Goal: Find specific page/section: Find specific page/section

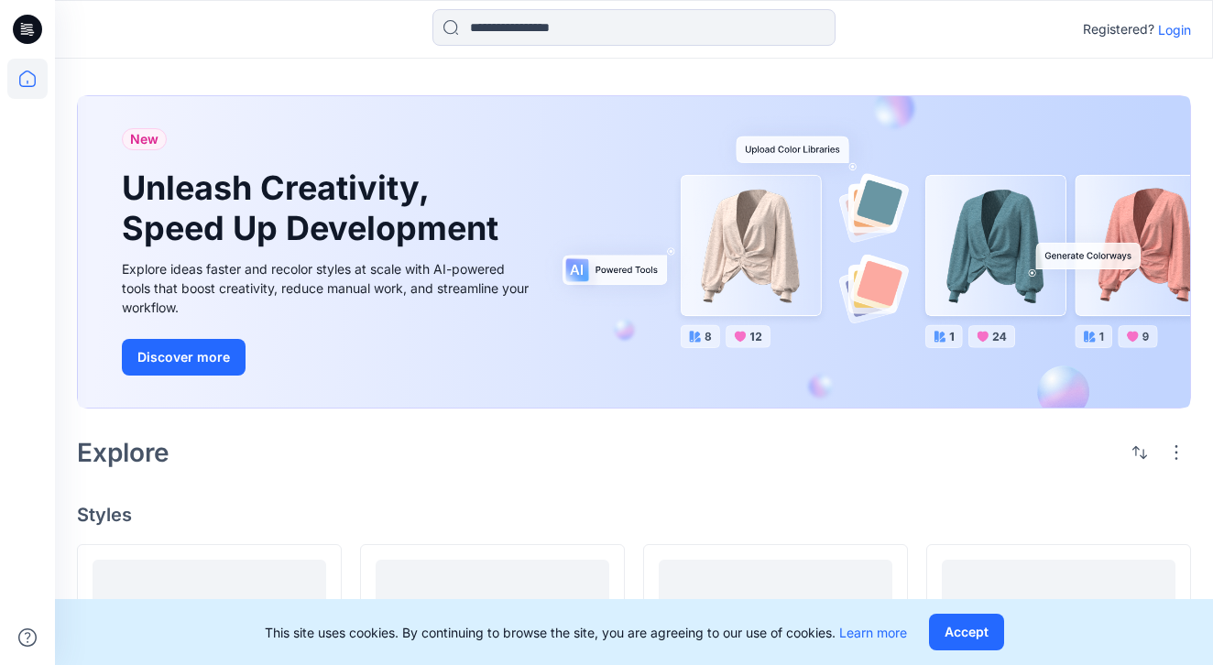
click at [1172, 30] on p "Login" at bounding box center [1174, 29] width 33 height 19
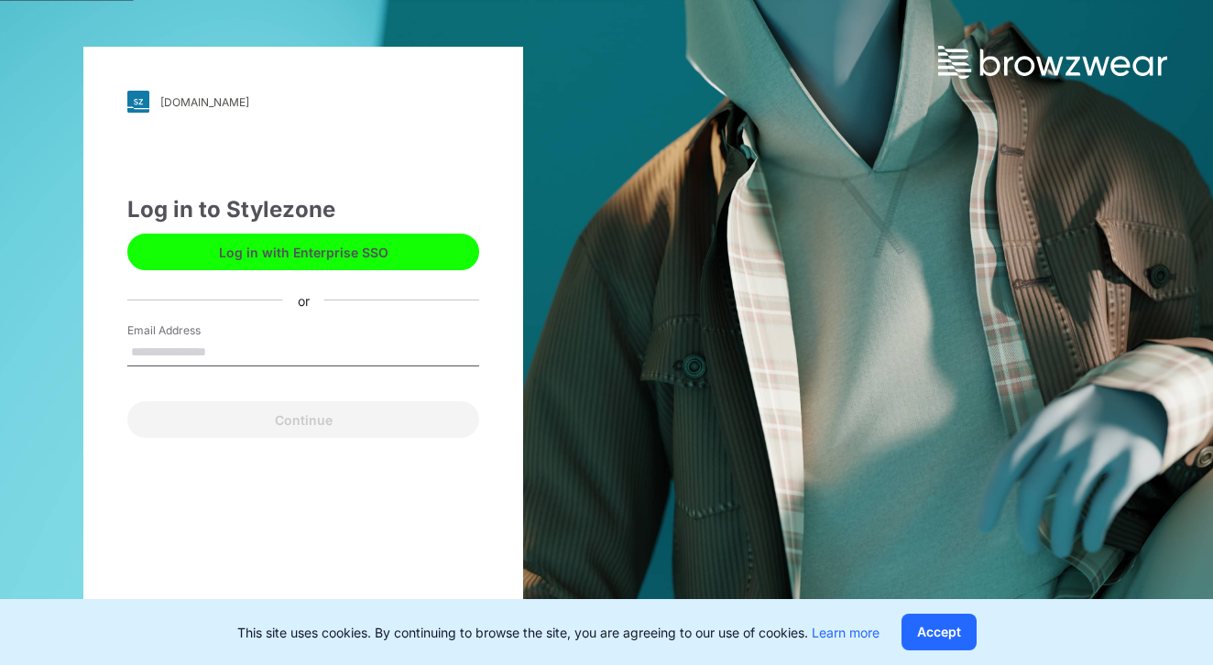
click at [289, 358] on input "Email Address" at bounding box center [303, 352] width 352 height 27
click at [288, 351] on input "Email Address" at bounding box center [303, 352] width 352 height 27
click at [358, 343] on input "Email Address" at bounding box center [303, 352] width 352 height 27
click at [332, 357] on input "Email Address" at bounding box center [303, 352] width 352 height 27
click at [354, 342] on input "Email Address" at bounding box center [303, 352] width 352 height 27
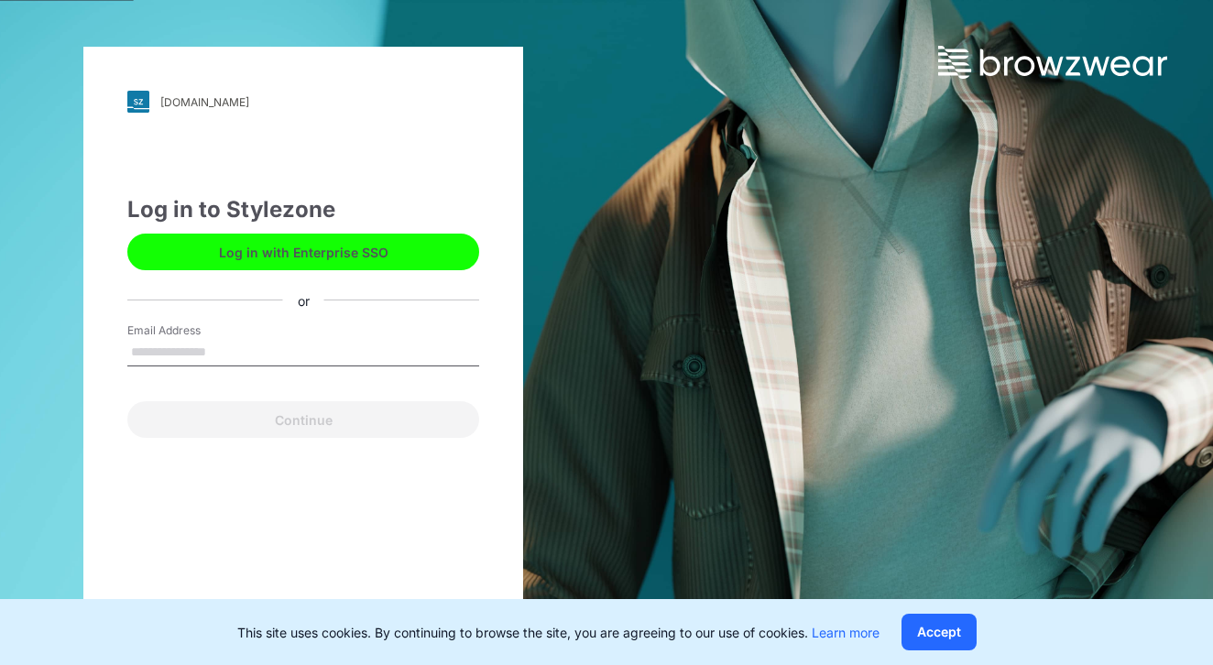
click at [341, 354] on input "Email Address" at bounding box center [303, 352] width 352 height 27
click at [340, 354] on input "Email Address" at bounding box center [303, 352] width 352 height 27
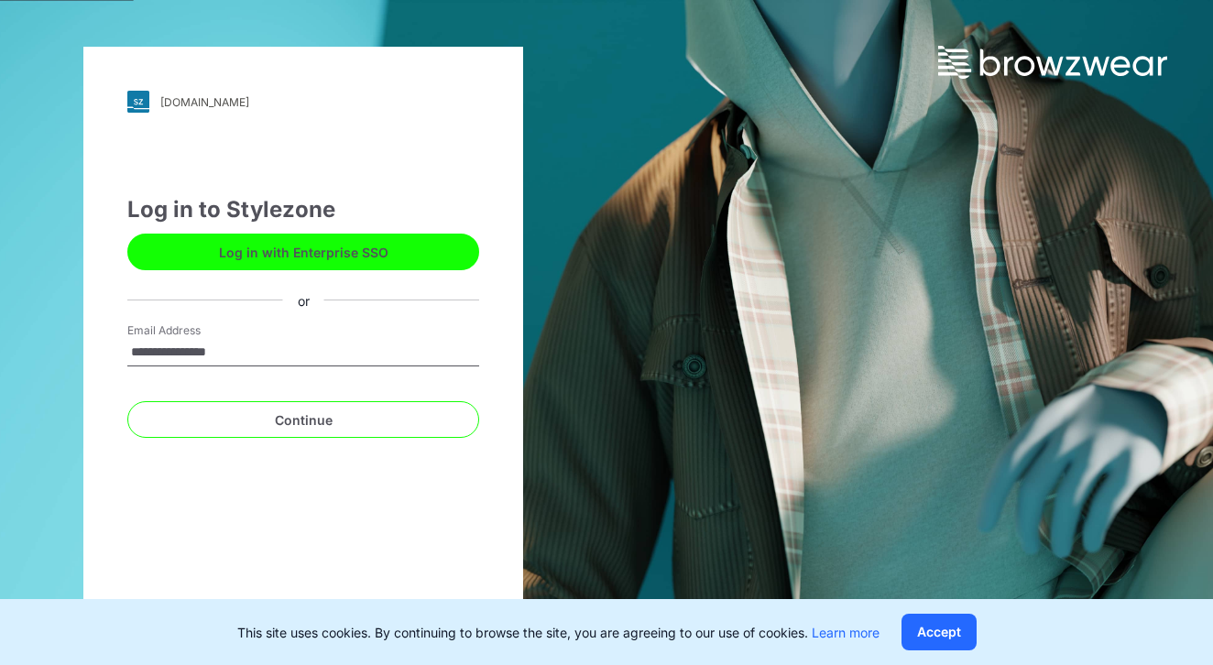
type input "**********"
click at [303, 419] on button "Continue" at bounding box center [303, 419] width 352 height 37
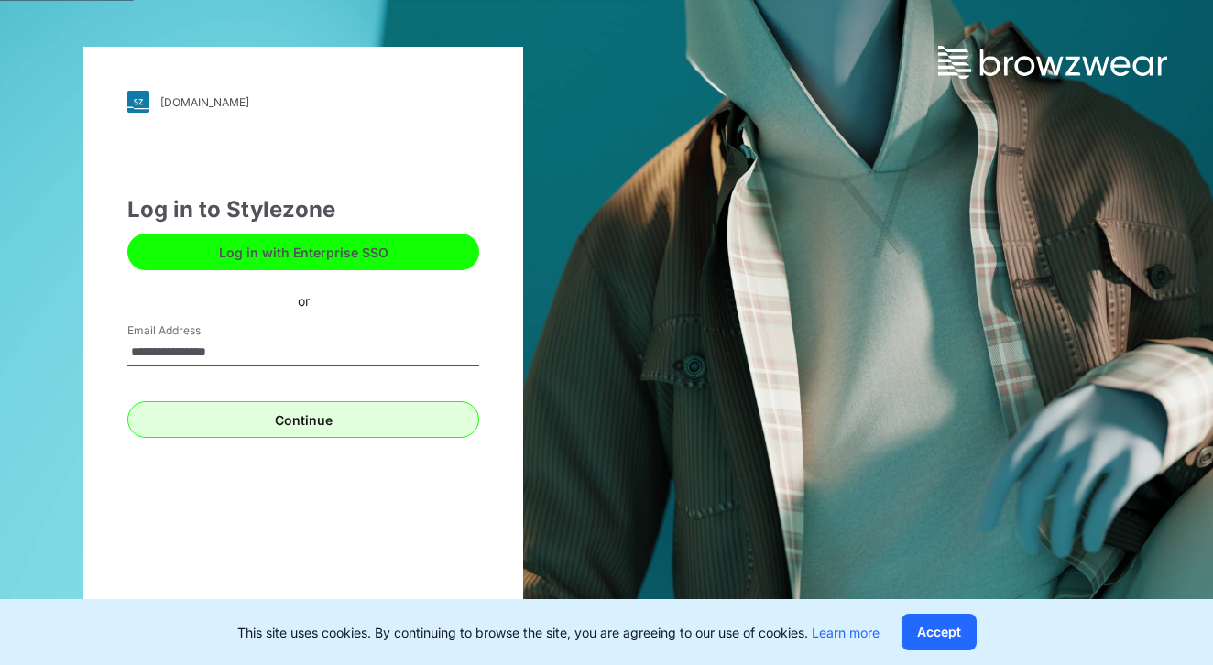
click at [306, 431] on button "Continue" at bounding box center [303, 419] width 352 height 37
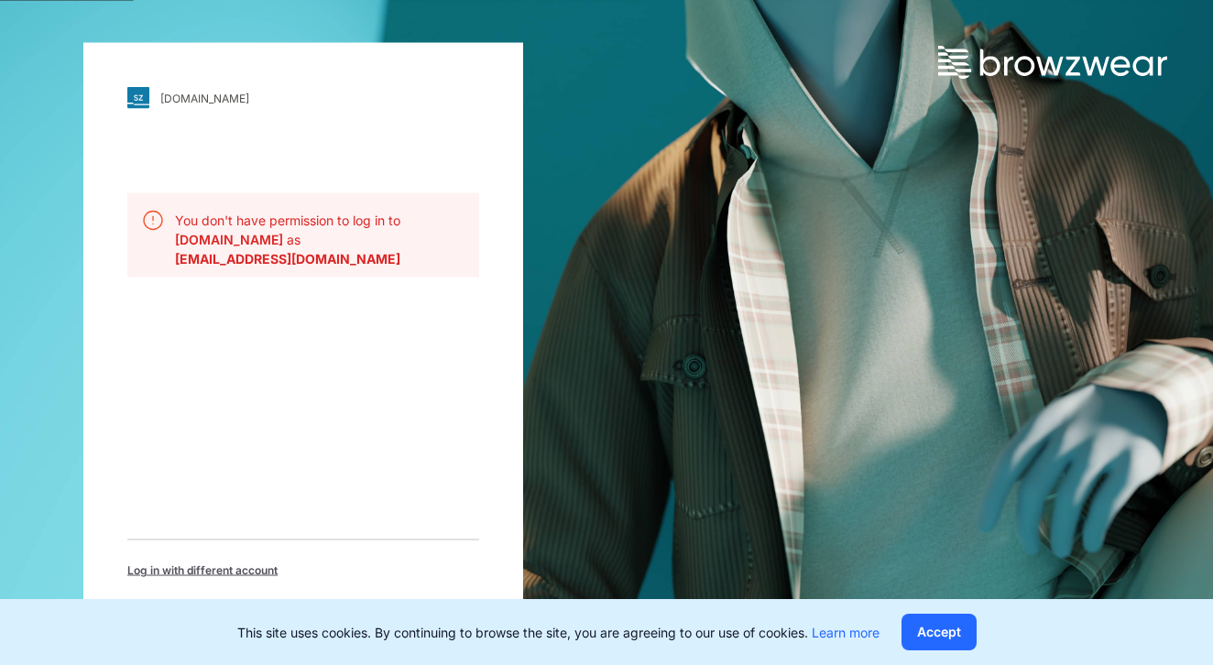
click at [591, 245] on div "[DOMAIN_NAME] Loading... You [PERSON_NAME]'t have permission to log in to [DOMA…" at bounding box center [303, 332] width 606 height 665
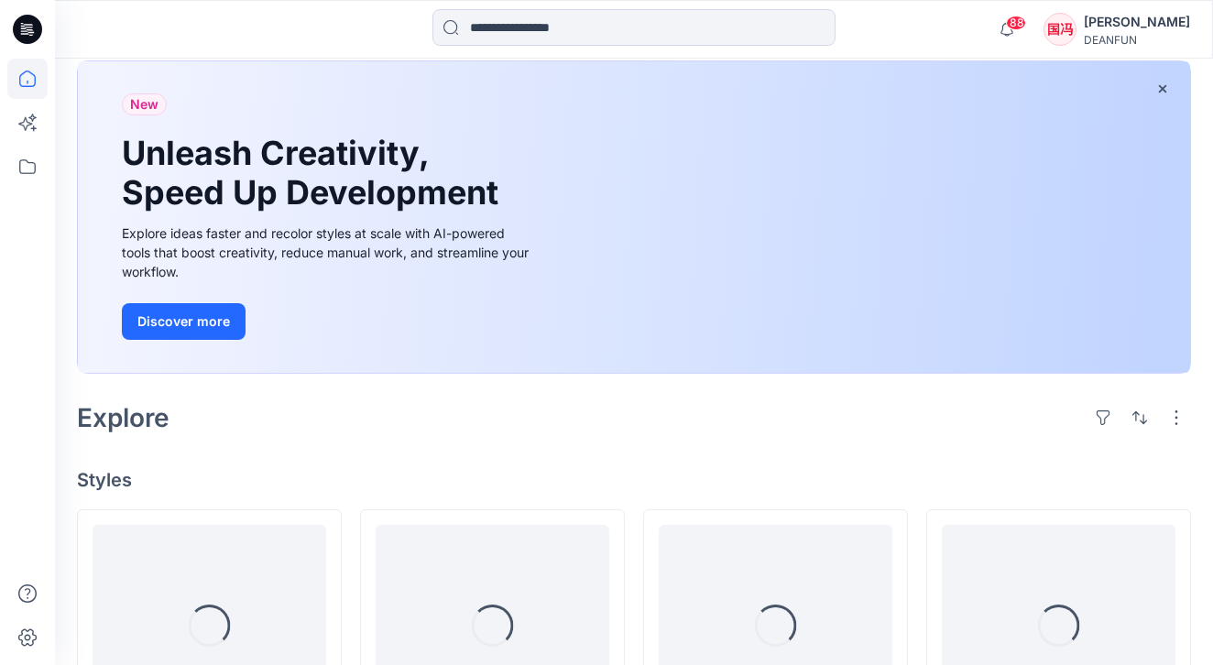
scroll to position [312, 0]
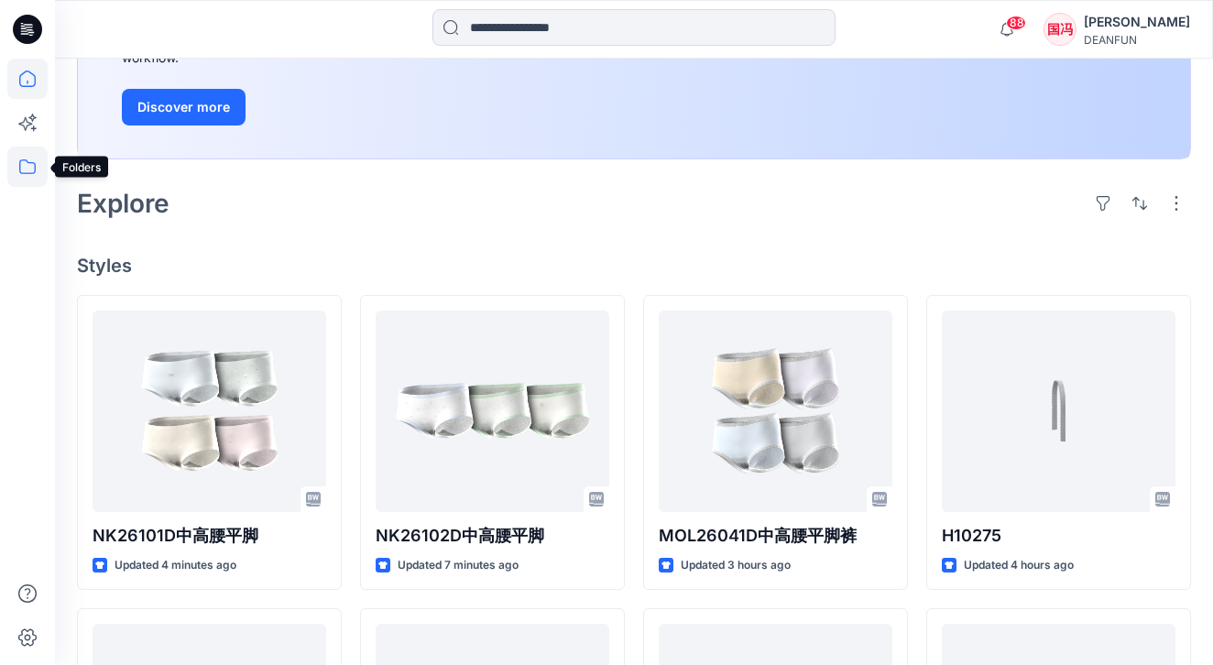
click at [28, 176] on icon at bounding box center [27, 167] width 40 height 40
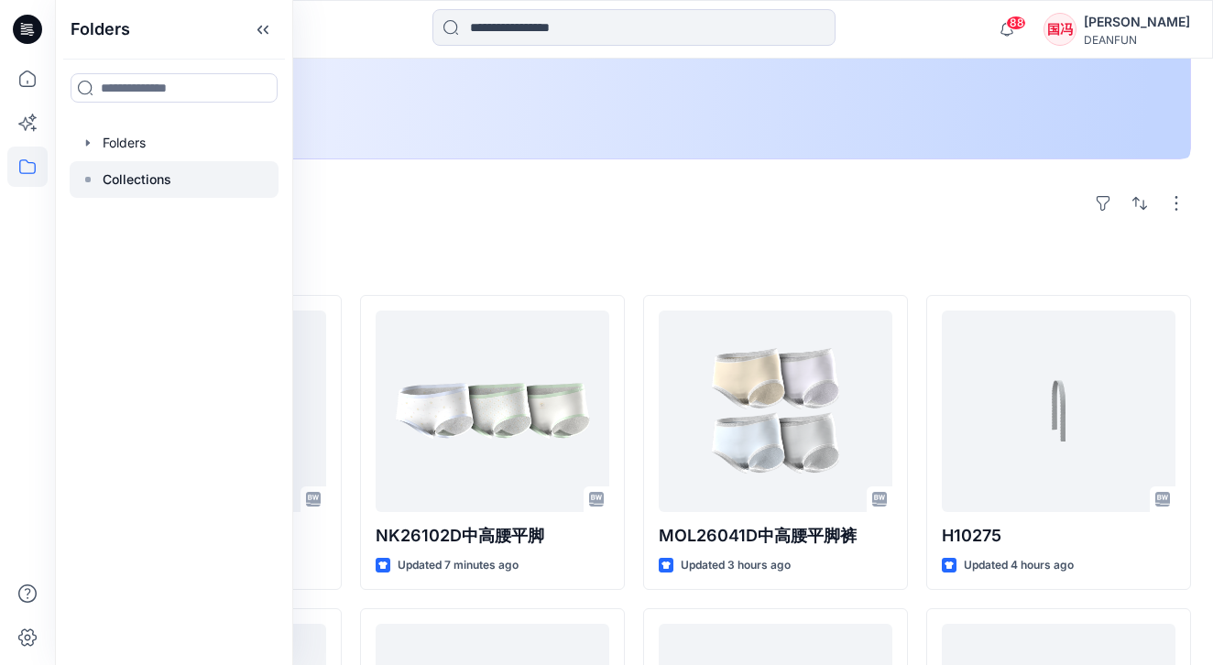
click at [177, 181] on div at bounding box center [174, 179] width 209 height 37
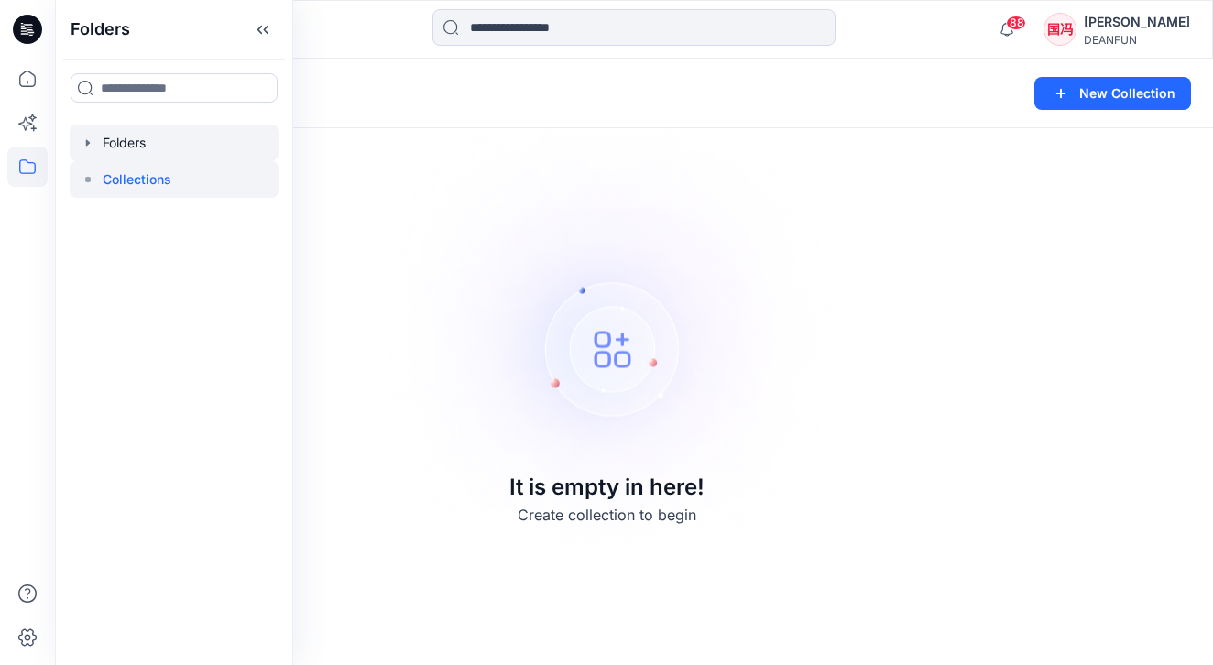
click at [185, 145] on div at bounding box center [174, 143] width 209 height 37
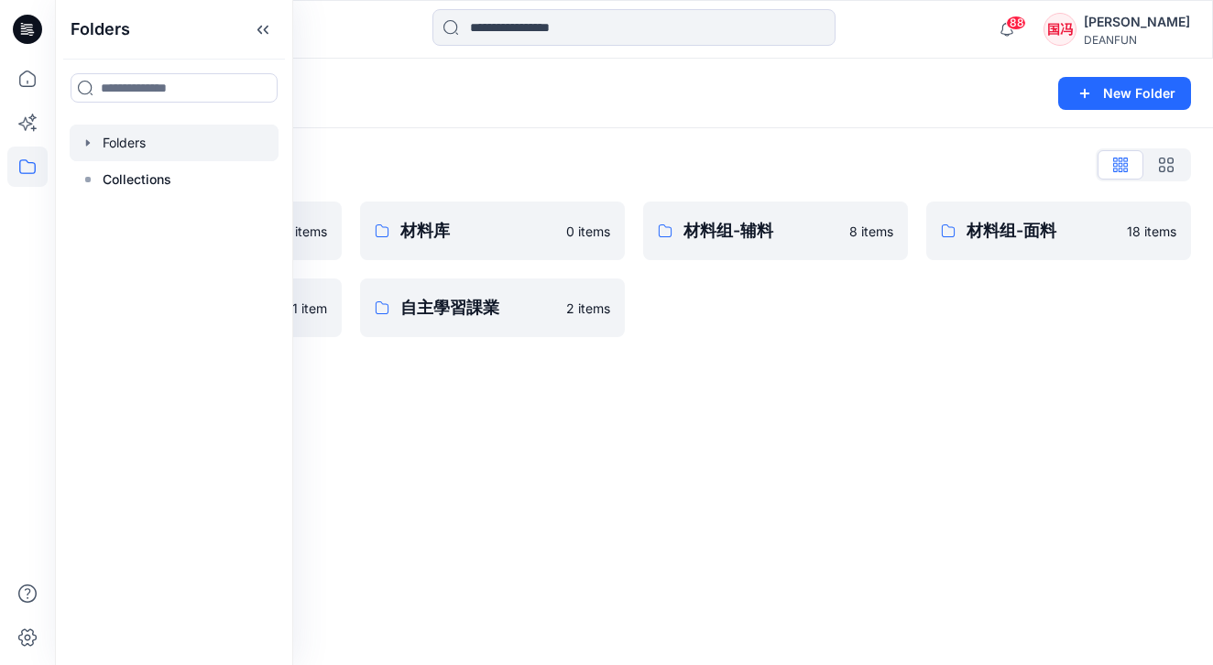
click at [495, 127] on div "Folders New Folder" at bounding box center [634, 94] width 1158 height 70
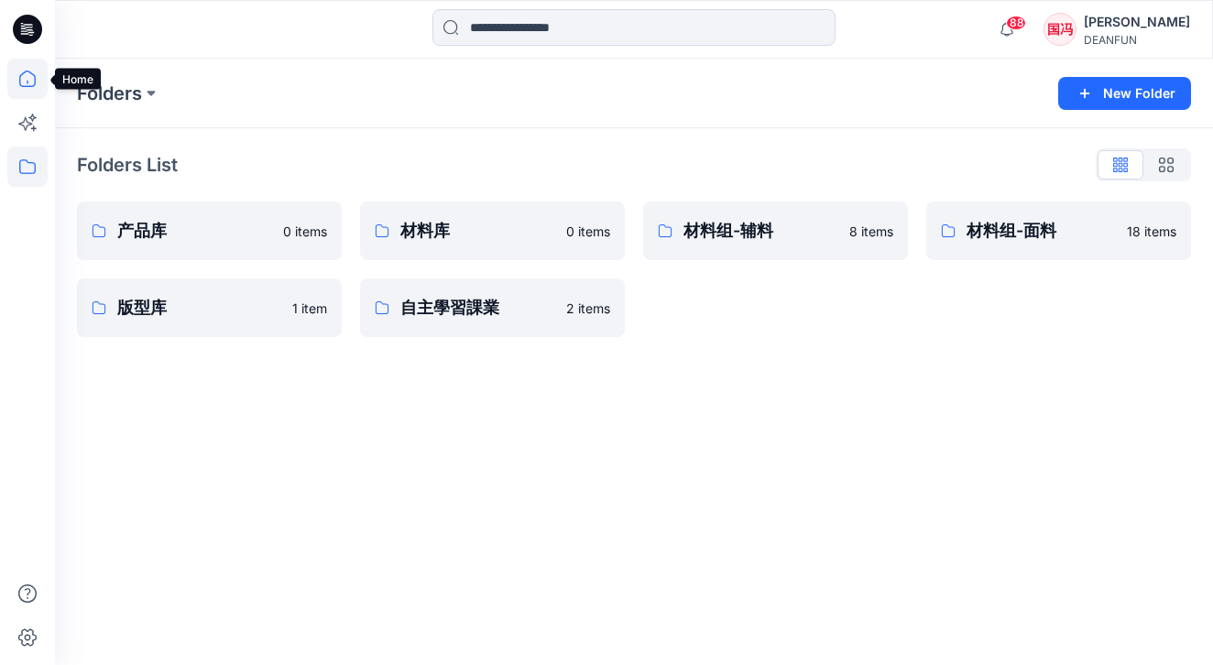
click at [26, 80] on icon at bounding box center [27, 79] width 40 height 40
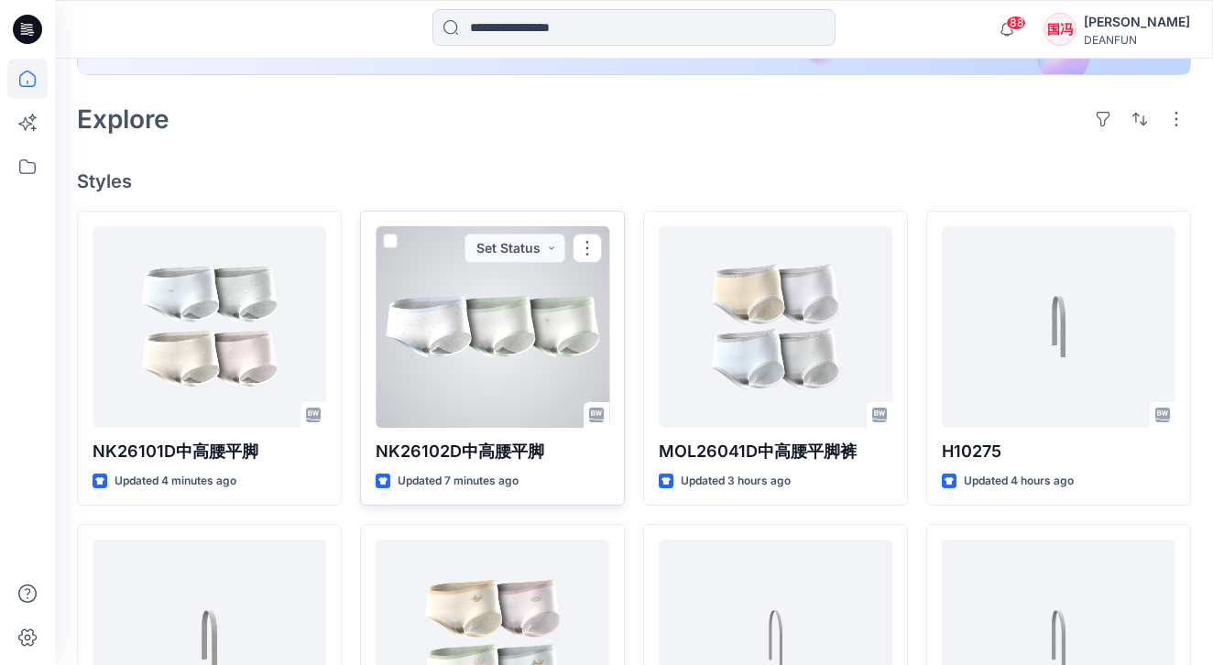
scroll to position [268, 0]
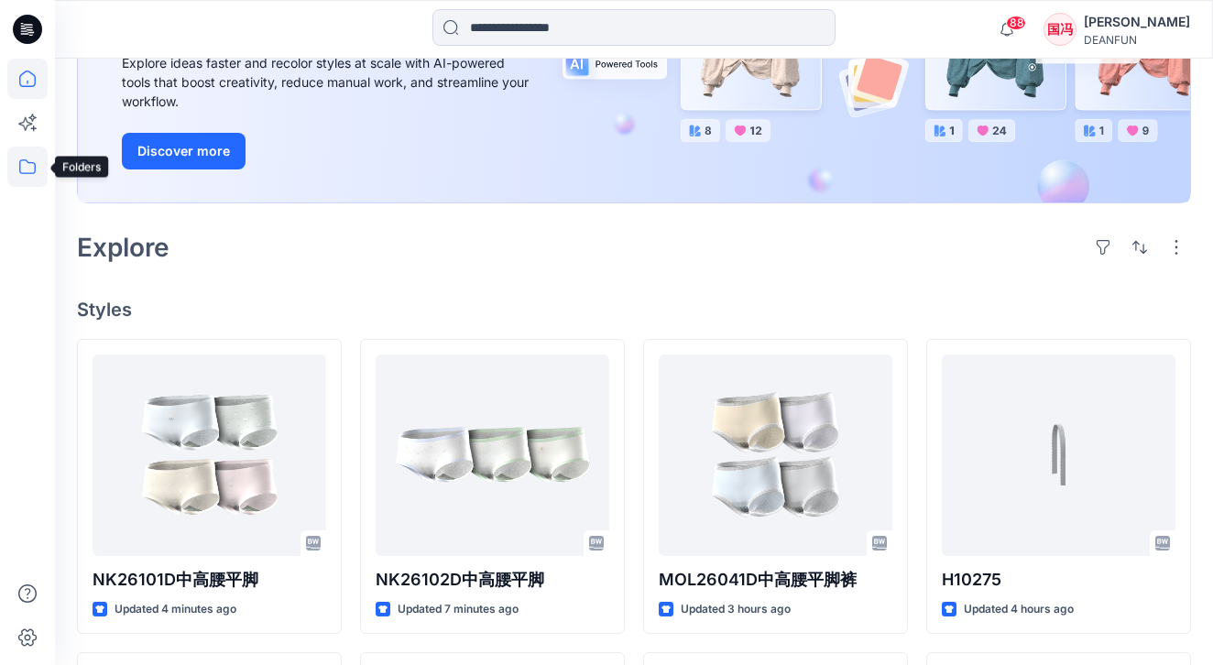
click at [35, 165] on icon at bounding box center [27, 166] width 16 height 15
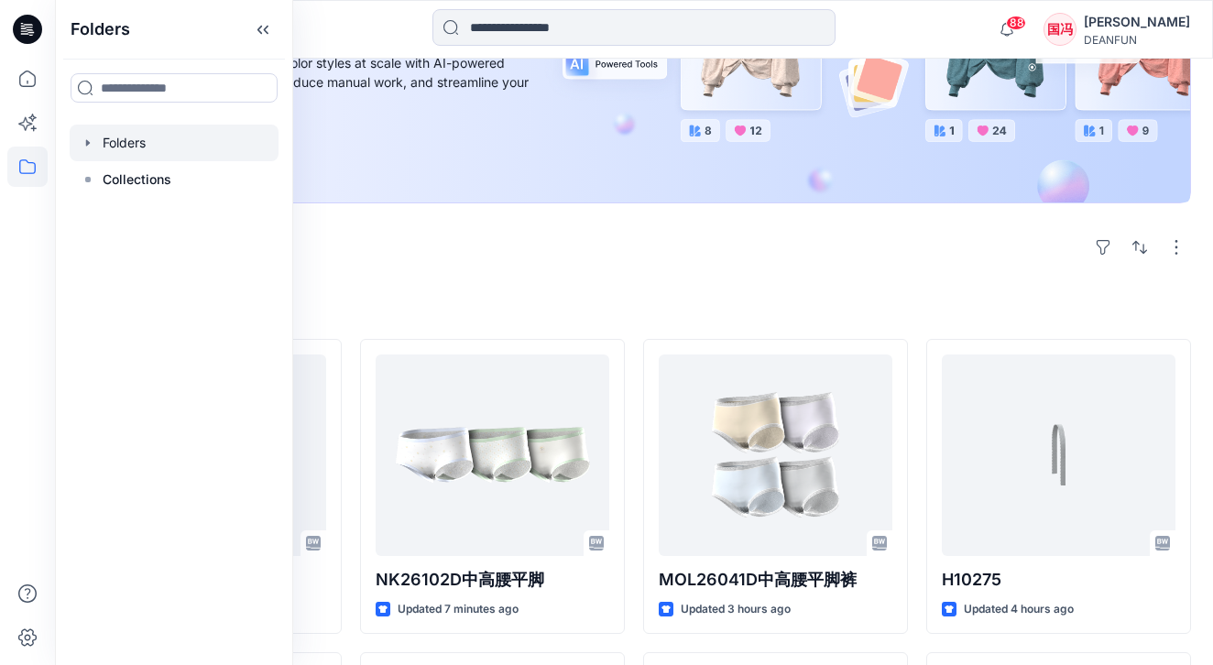
click at [186, 147] on div at bounding box center [174, 143] width 209 height 37
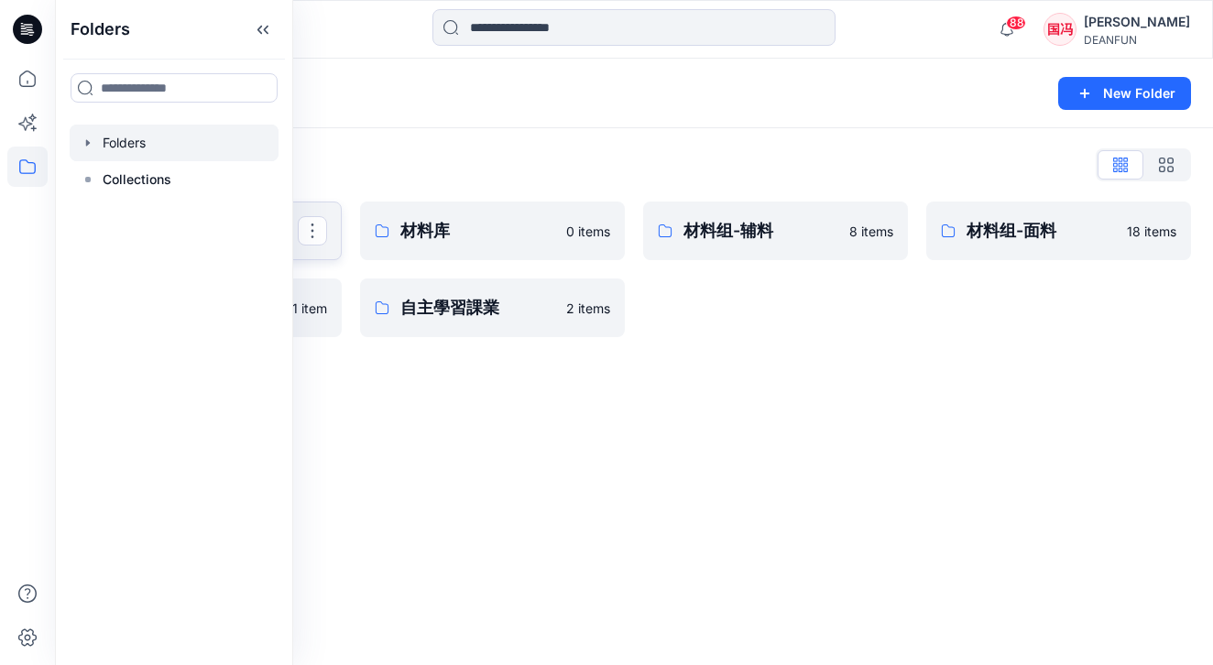
click at [328, 235] on link "产品库" at bounding box center [209, 230] width 265 height 59
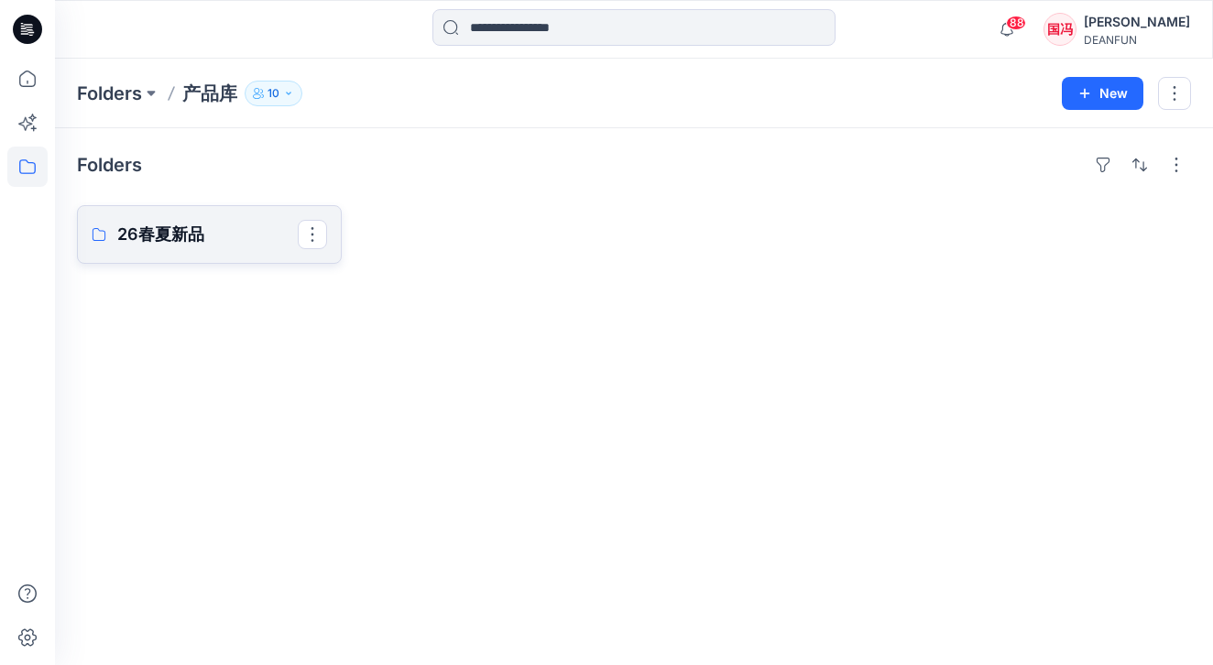
click at [171, 247] on link "26春夏新品" at bounding box center [209, 234] width 265 height 59
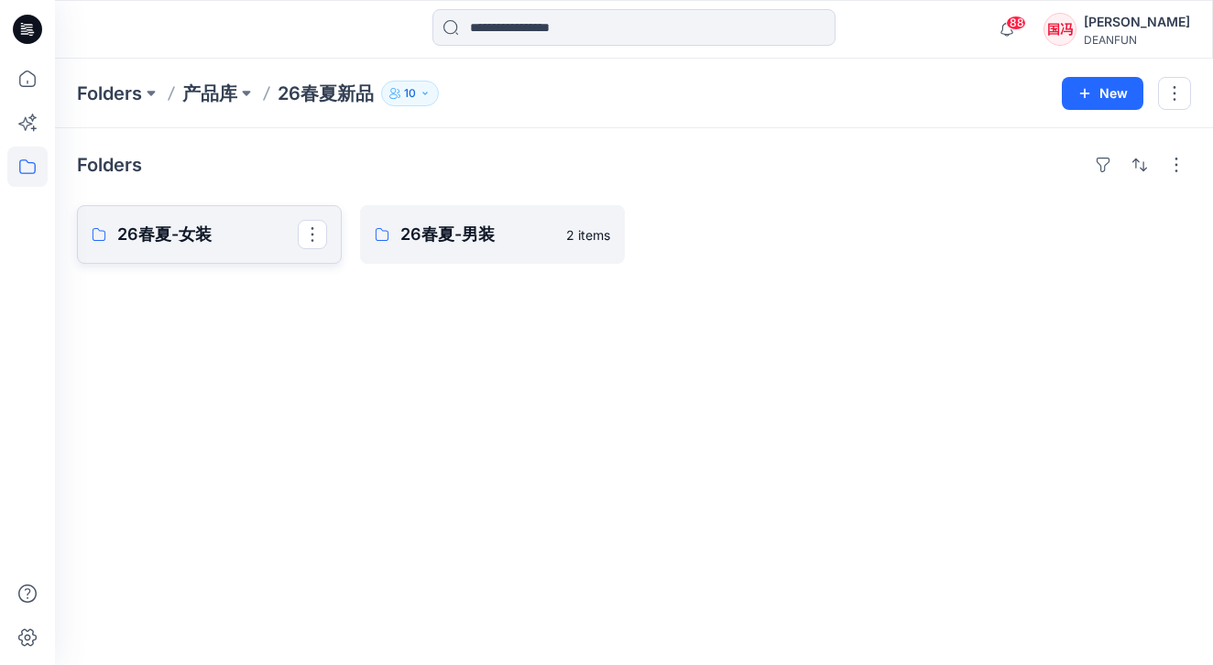
click at [212, 237] on p "26春夏-女装" at bounding box center [207, 235] width 180 height 26
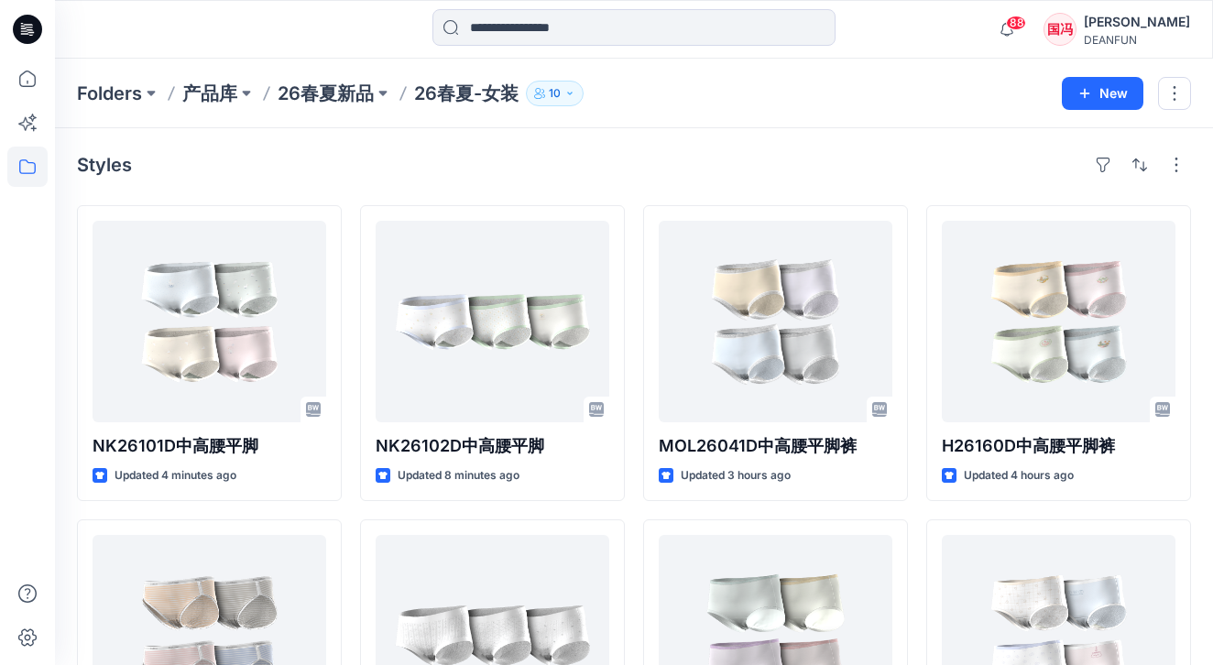
click at [384, 169] on div "Styles" at bounding box center [634, 164] width 1114 height 29
click at [920, 35] on div at bounding box center [633, 29] width 579 height 40
